Goal: Transaction & Acquisition: Book appointment/travel/reservation

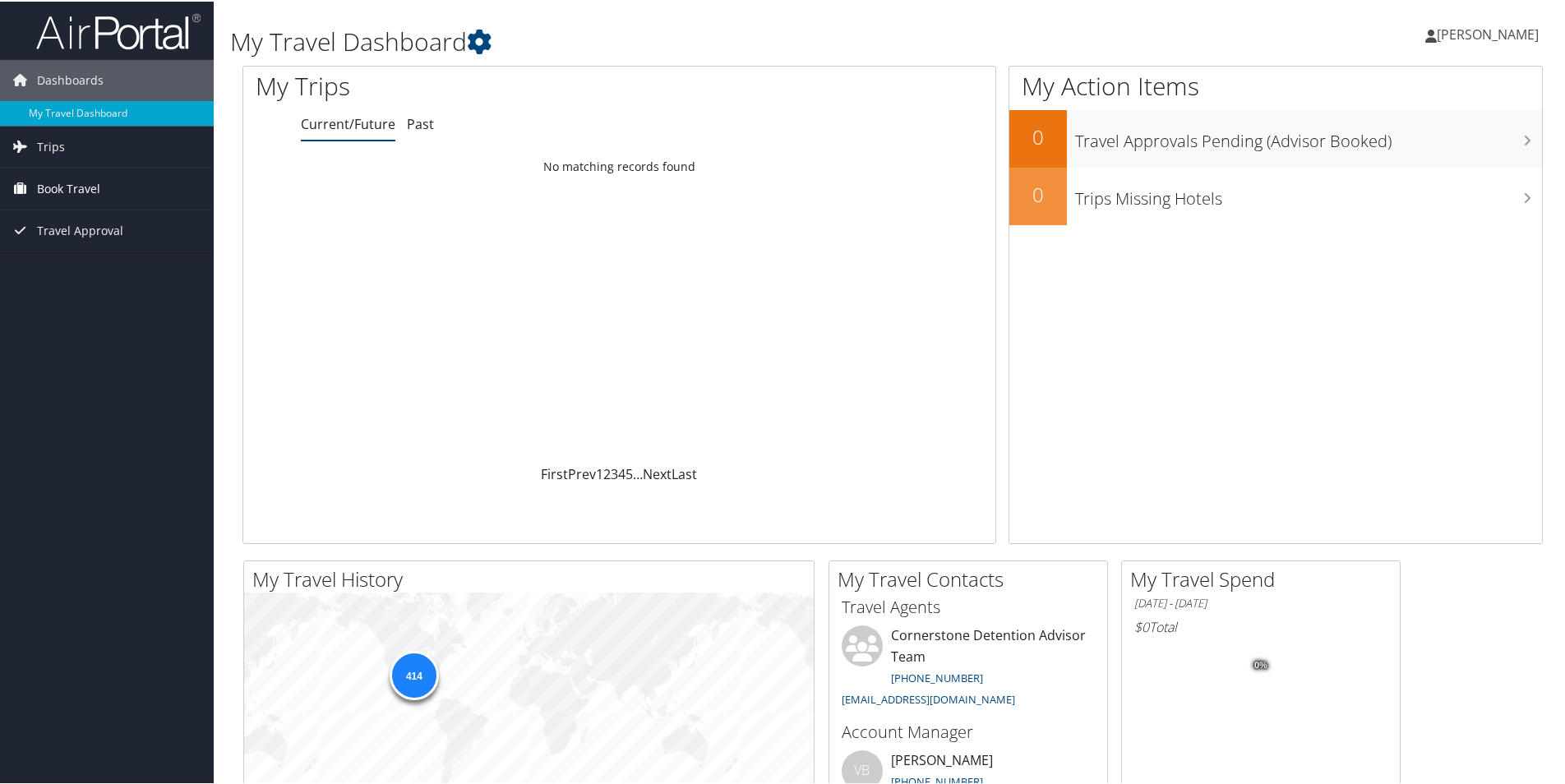
click at [74, 187] on span "Book Travel" at bounding box center [68, 187] width 63 height 41
click at [89, 276] on link "Book/Manage Online Trips" at bounding box center [107, 270] width 214 height 25
